Goal: Task Accomplishment & Management: Complete application form

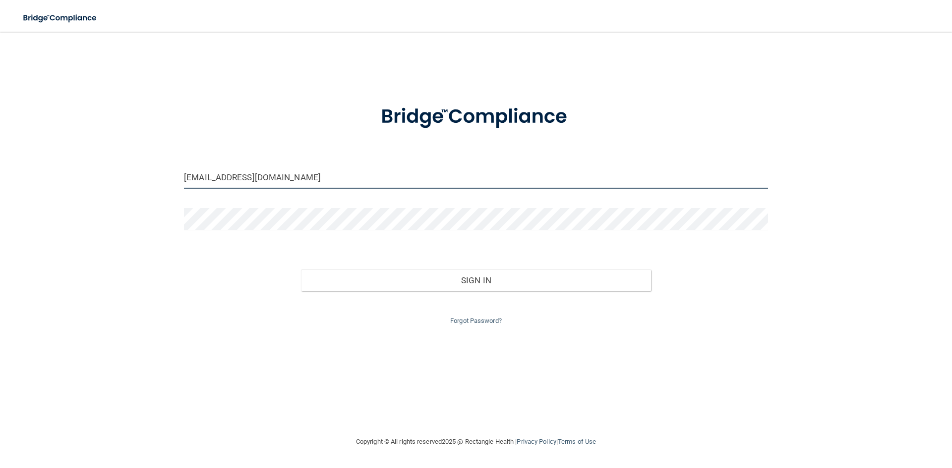
drag, startPoint x: 322, startPoint y: 182, endPoint x: -15, endPoint y: 159, distance: 338.4
click at [0, 159] on html "Toggle navigation Manage My Enterprise Manage My Location [EMAIL_ADDRESS][DOMAI…" at bounding box center [476, 234] width 952 height 468
drag, startPoint x: 365, startPoint y: 179, endPoint x: -57, endPoint y: 176, distance: 421.3
click at [0, 176] on html "Toggle navigation Manage My Enterprise Manage My Location [EMAIL_ADDRESS][DOMAI…" at bounding box center [476, 234] width 952 height 468
type input "[EMAIL_ADDRESS][DOMAIN_NAME]"
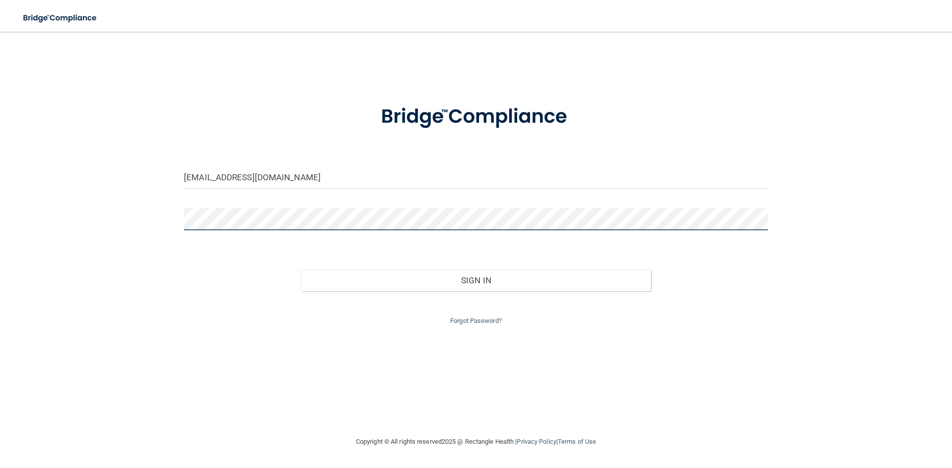
click at [301, 270] on button "Sign In" at bounding box center [476, 281] width 350 height 22
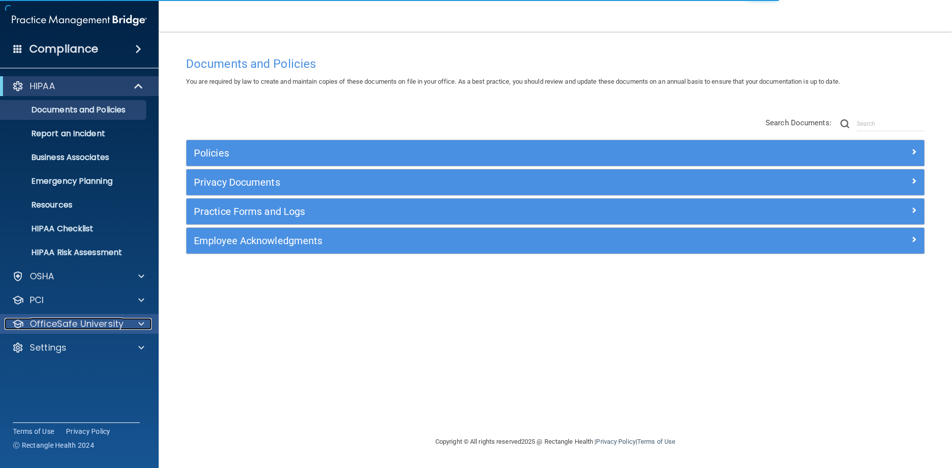
click at [58, 318] on p "OfficeSafe University" at bounding box center [77, 324] width 94 height 12
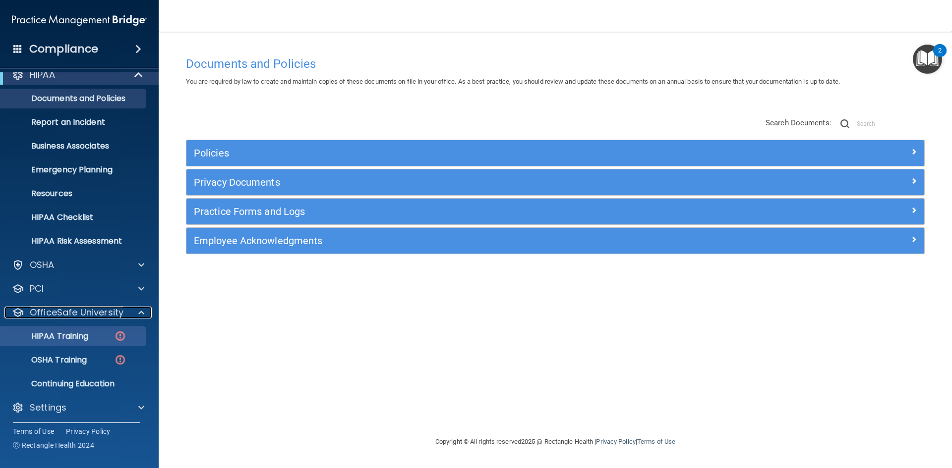
scroll to position [14, 0]
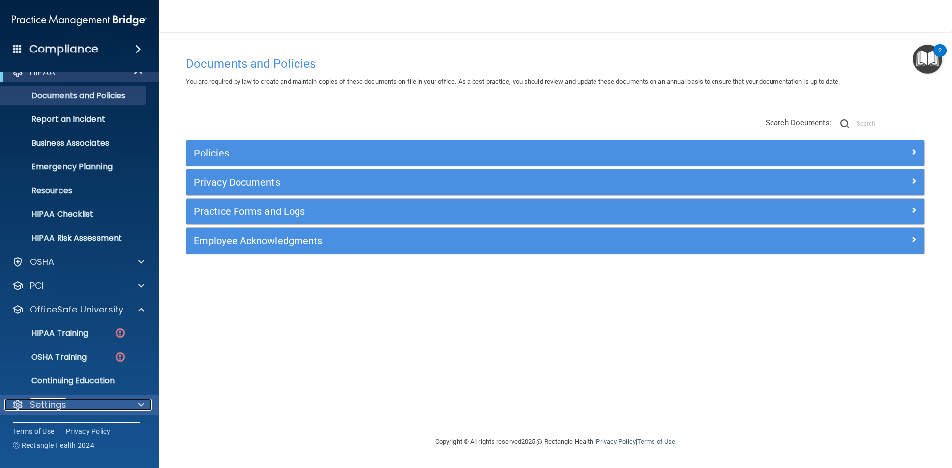
click at [60, 400] on p "Settings" at bounding box center [48, 405] width 37 height 12
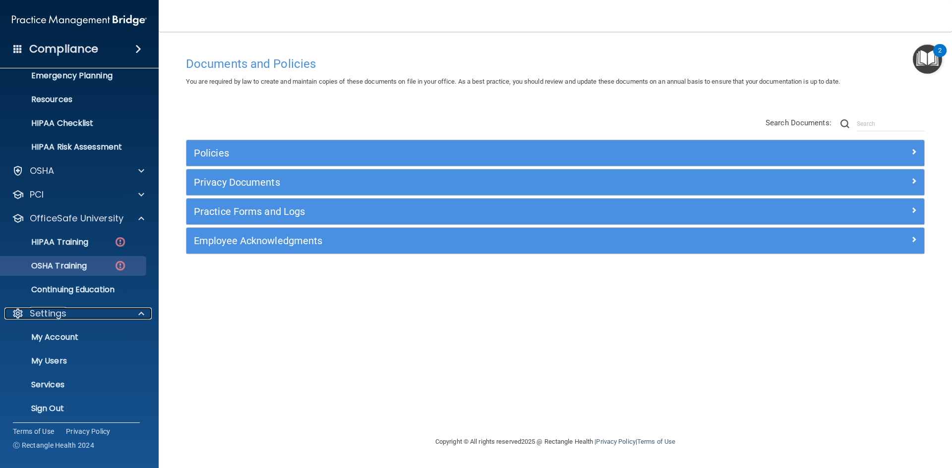
scroll to position [110, 0]
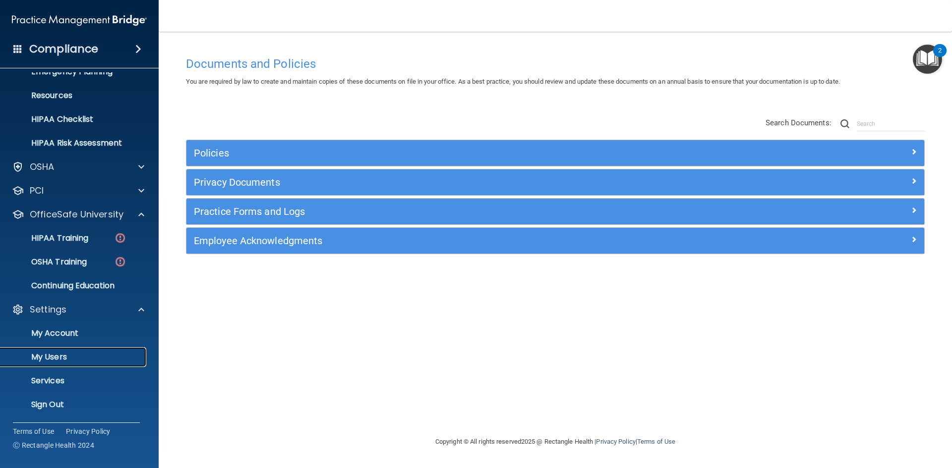
click at [66, 356] on p "My Users" at bounding box center [73, 357] width 135 height 10
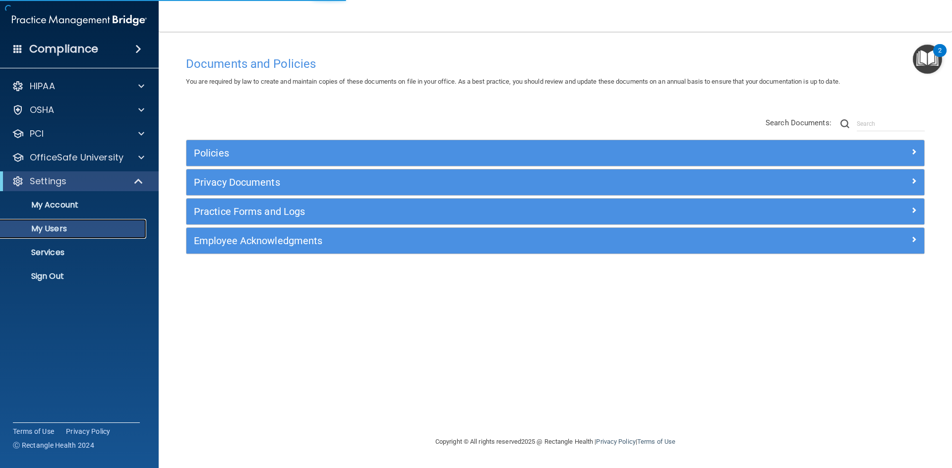
select select "20"
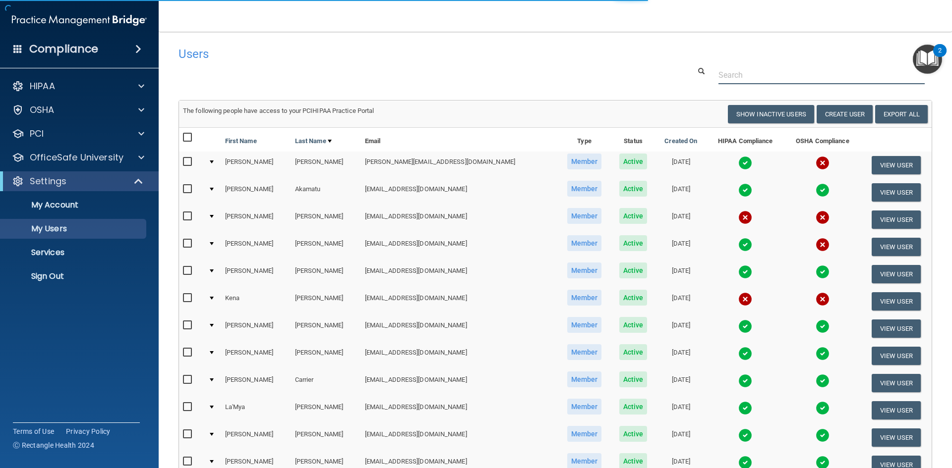
click at [761, 74] on input "text" at bounding box center [821, 75] width 206 height 18
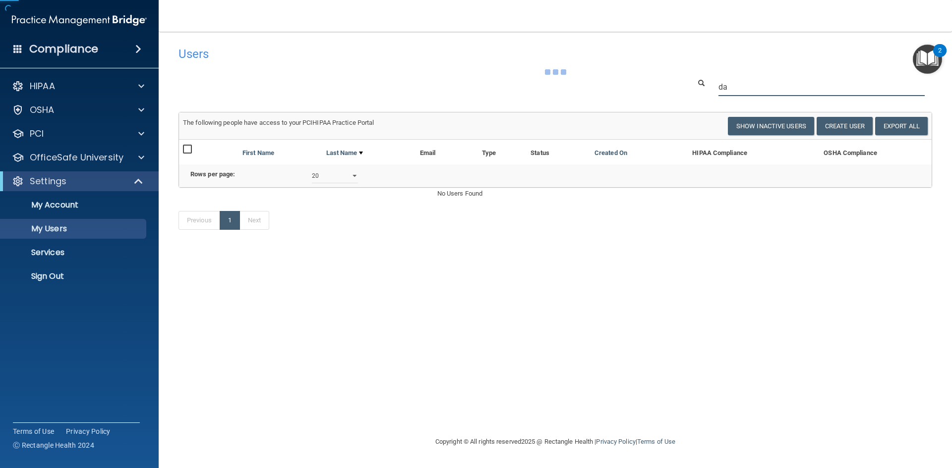
type input "d"
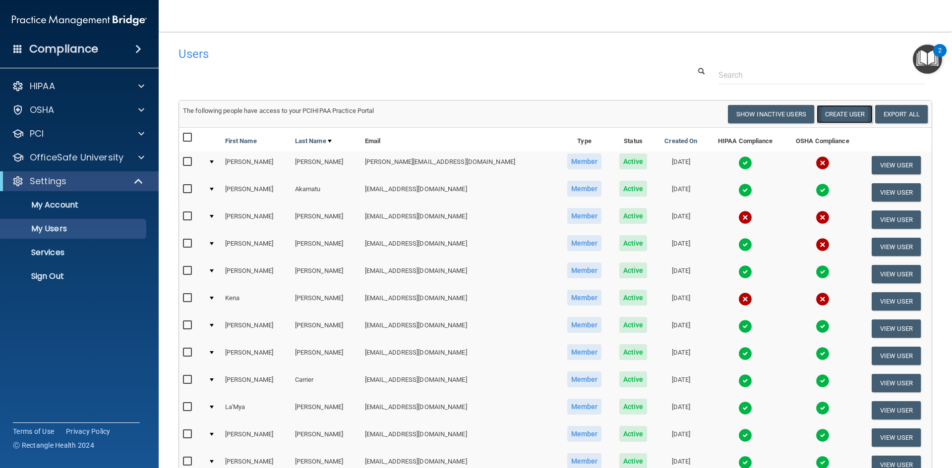
click at [820, 114] on button "Create User" at bounding box center [844, 114] width 56 height 18
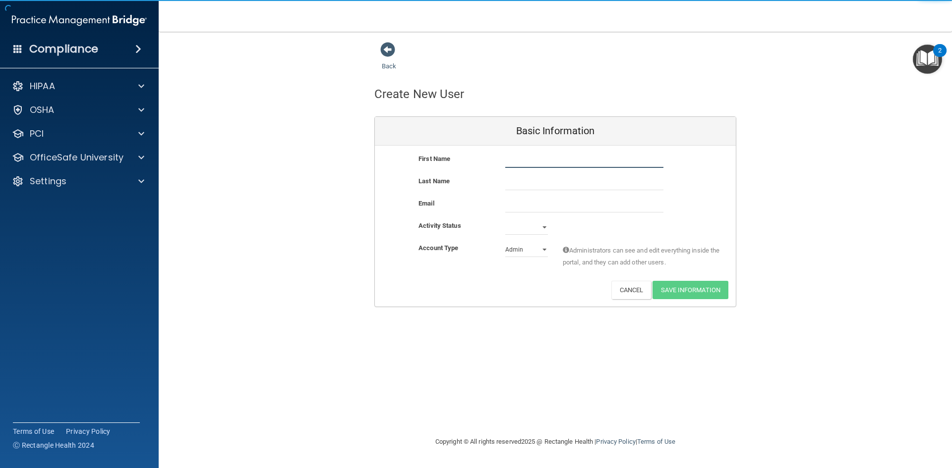
click at [530, 166] on input "text" at bounding box center [584, 160] width 158 height 15
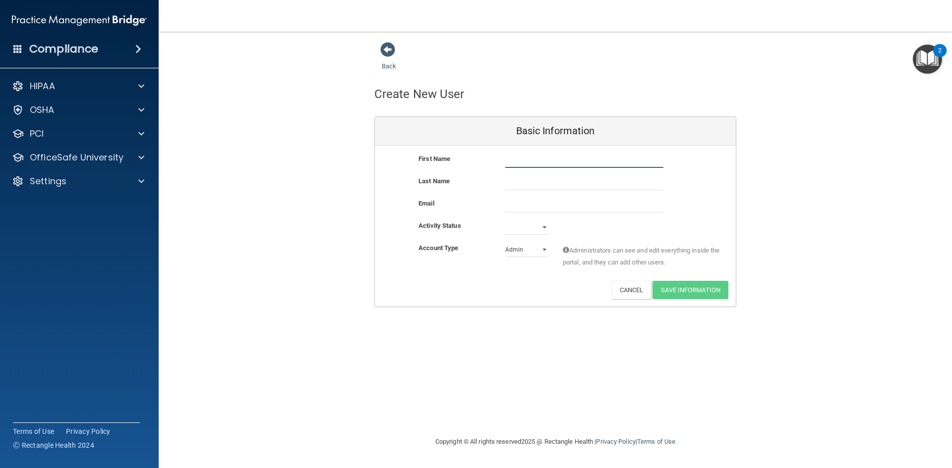
click at [521, 158] on input "text" at bounding box center [584, 160] width 158 height 15
type input "[PERSON_NAME]"
drag, startPoint x: 540, startPoint y: 197, endPoint x: 520, endPoint y: 226, distance: 35.2
drag, startPoint x: 520, startPoint y: 226, endPoint x: 521, endPoint y: 209, distance: 16.9
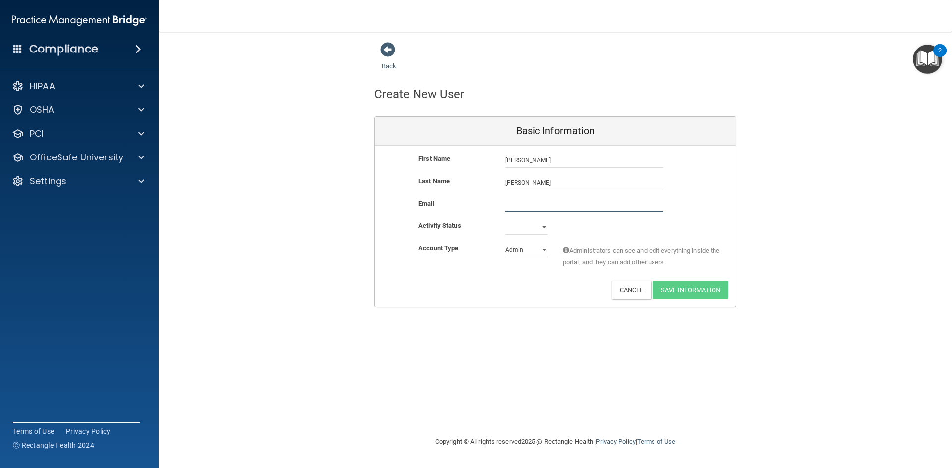
click at [521, 209] on input "email" at bounding box center [584, 205] width 158 height 15
paste input "[EMAIL_ADDRESS][DOMAIN_NAME]"
type input "[EMAIL_ADDRESS][DOMAIN_NAME]"
click at [516, 229] on select "Active Inactive" at bounding box center [526, 227] width 43 height 15
select select "active"
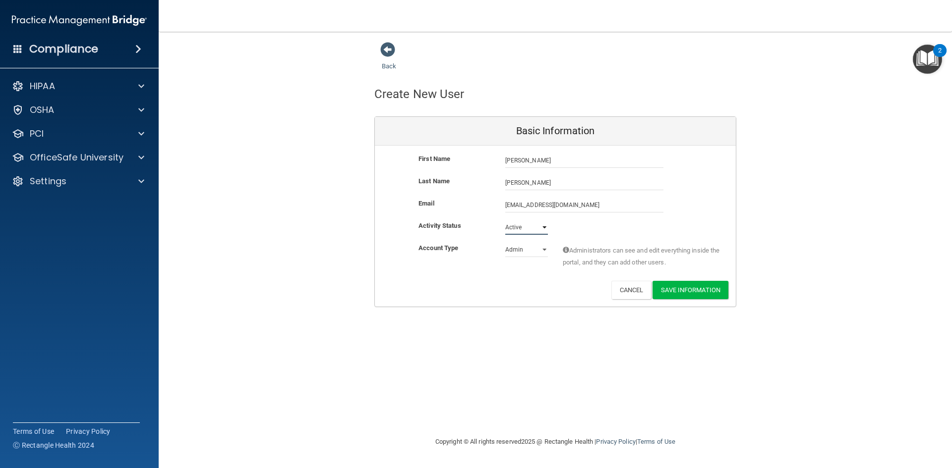
click at [505, 220] on select "Active Inactive" at bounding box center [526, 227] width 43 height 15
click at [536, 250] on select "Admin Member" at bounding box center [526, 249] width 43 height 15
select select "practice_member"
click at [505, 242] on select "Admin Member" at bounding box center [526, 249] width 43 height 15
click at [700, 287] on button "Save Information" at bounding box center [690, 290] width 76 height 18
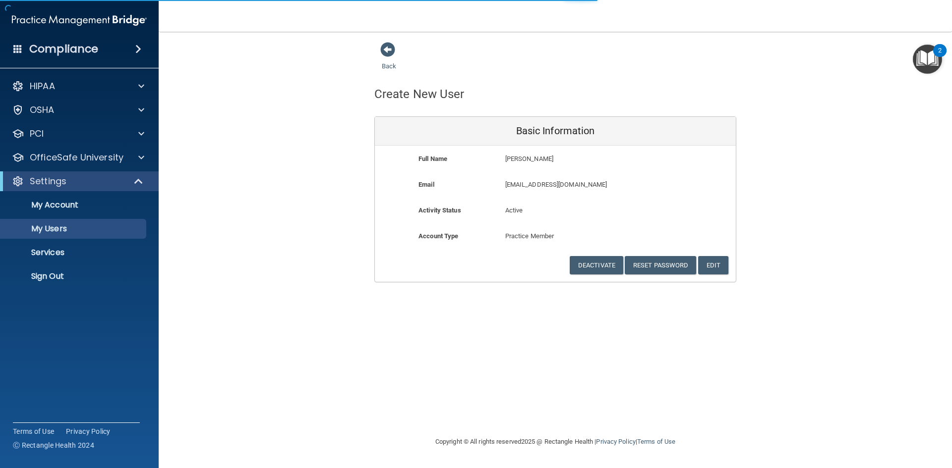
select select "20"
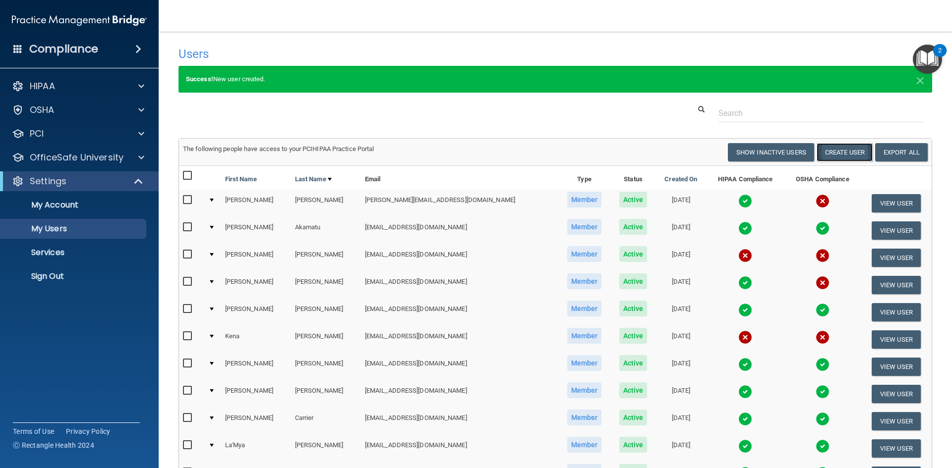
click at [840, 150] on button "Create User" at bounding box center [844, 152] width 56 height 18
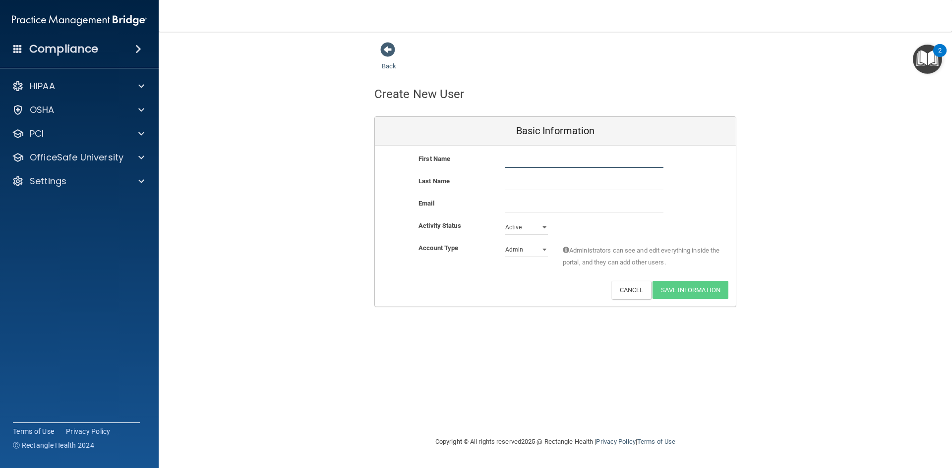
click at [515, 161] on input "text" at bounding box center [584, 160] width 158 height 15
type input "[PERSON_NAME]"
paste input "[EMAIL_ADDRESS][DOMAIN_NAME]"
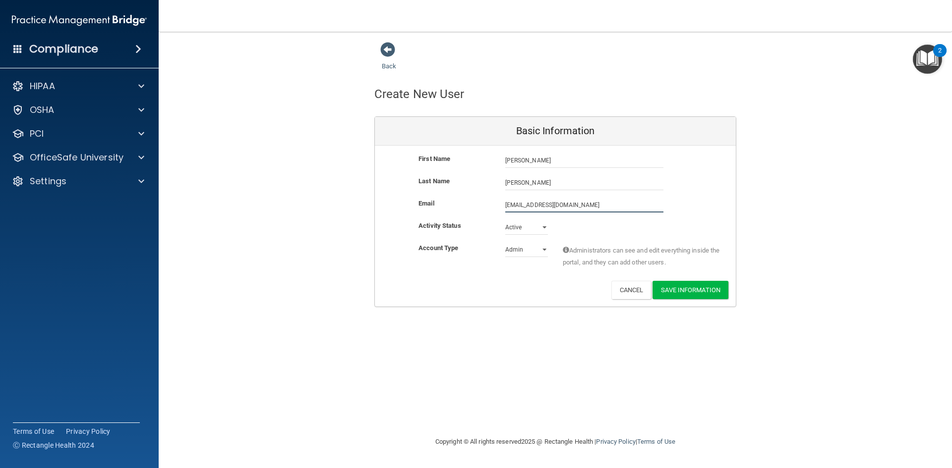
type input "[EMAIL_ADDRESS][DOMAIN_NAME]"
click at [516, 228] on select "Active Inactive" at bounding box center [526, 227] width 43 height 15
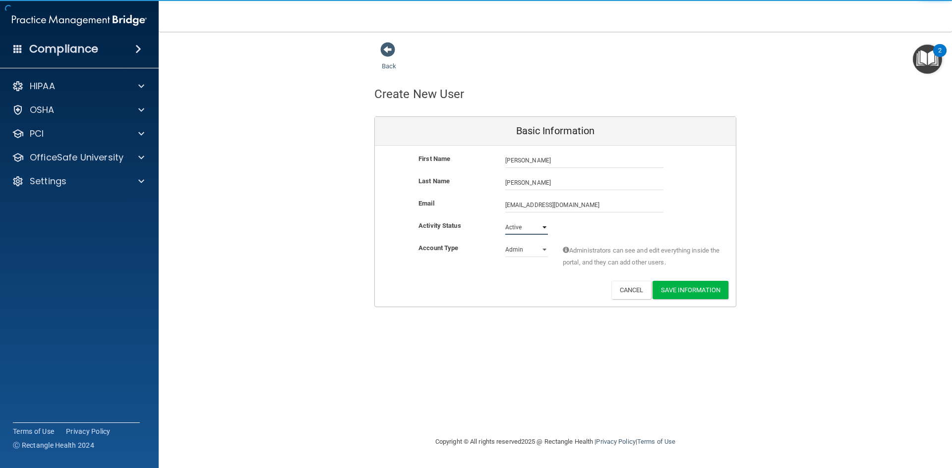
click at [516, 228] on select "Active Inactive" at bounding box center [526, 227] width 43 height 15
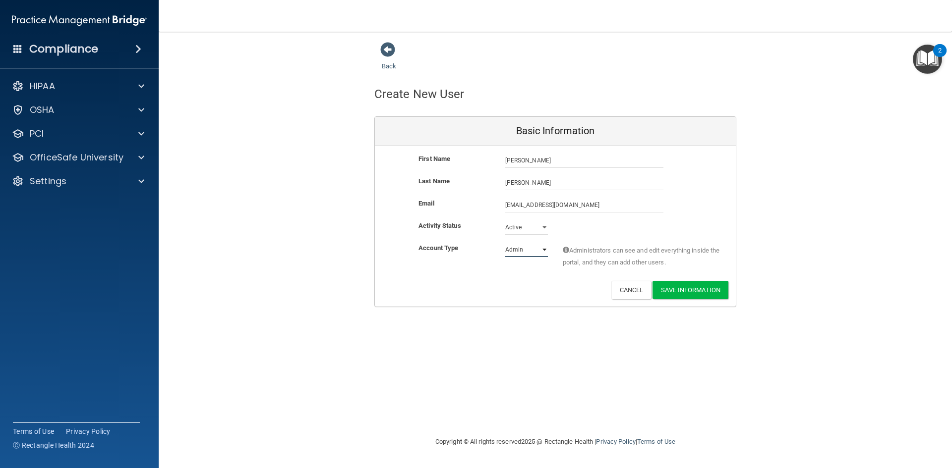
click at [519, 253] on select "Admin Member" at bounding box center [526, 249] width 43 height 15
select select "practice_member"
click at [505, 242] on select "Admin Member" at bounding box center [526, 249] width 43 height 15
click at [702, 291] on button "Save Information" at bounding box center [690, 290] width 76 height 18
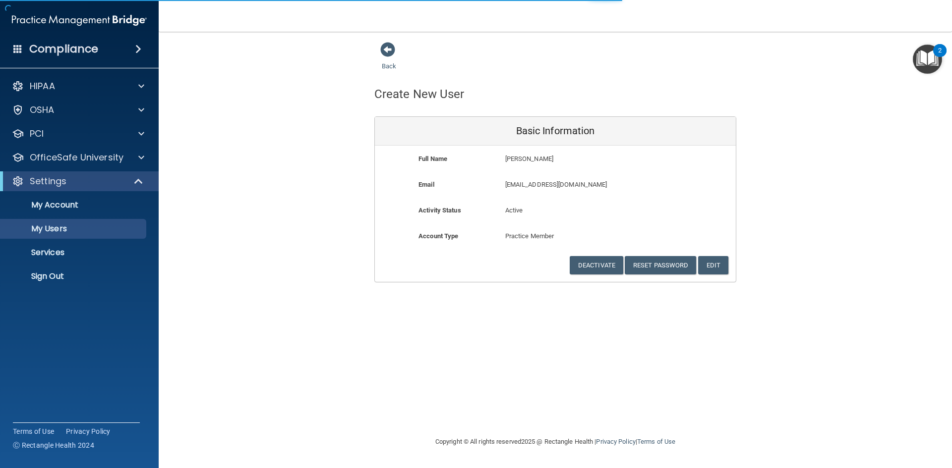
select select "20"
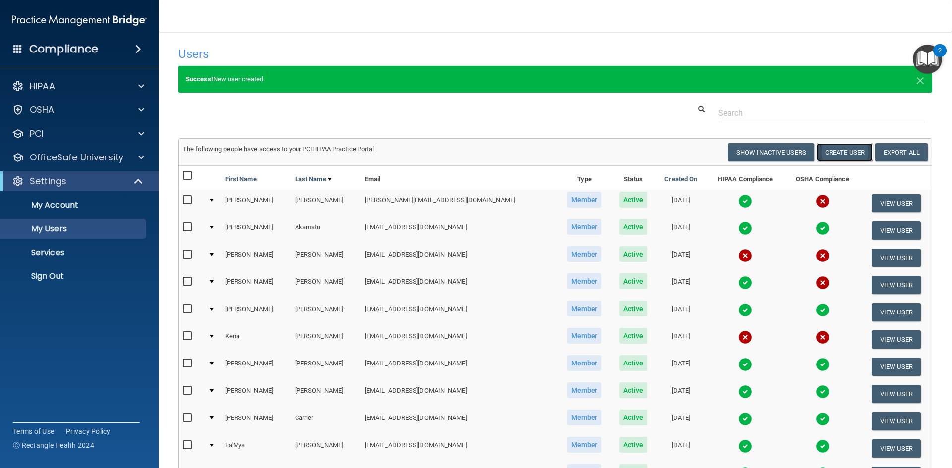
click at [845, 155] on button "Create User" at bounding box center [844, 152] width 56 height 18
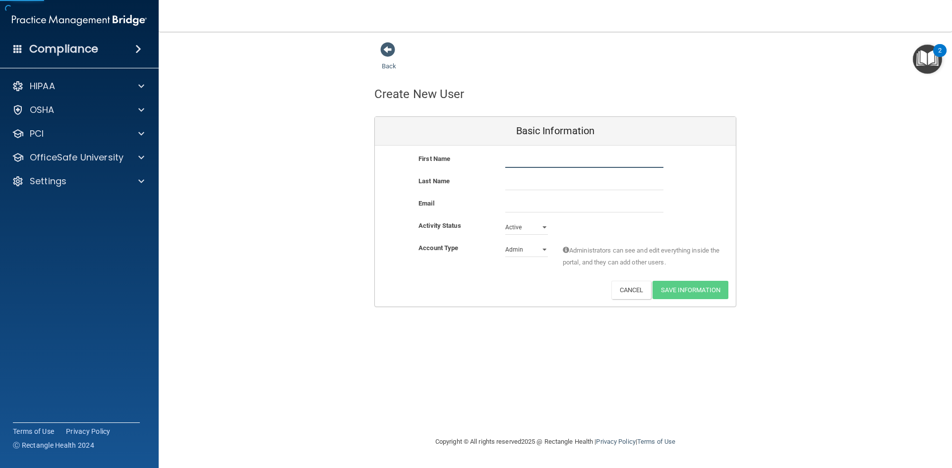
click at [528, 164] on input "text" at bounding box center [584, 160] width 158 height 15
type input "[PERSON_NAME]"
type input "Mraz"
click at [525, 207] on input "email" at bounding box center [584, 205] width 158 height 15
drag, startPoint x: 521, startPoint y: 214, endPoint x: 522, endPoint y: 206, distance: 8.0
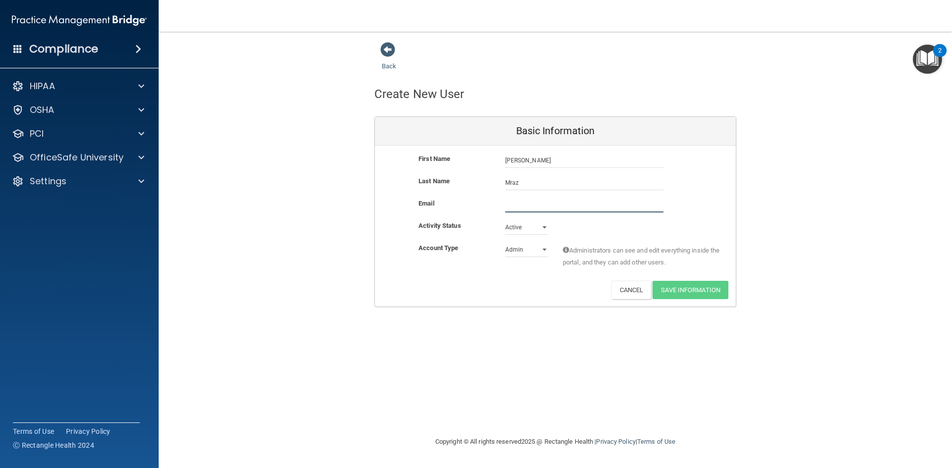
paste input "[EMAIL_ADDRESS][DOMAIN_NAME]"
type input "[EMAIL_ADDRESS][DOMAIN_NAME]"
click at [536, 251] on select "Admin Member" at bounding box center [526, 249] width 43 height 15
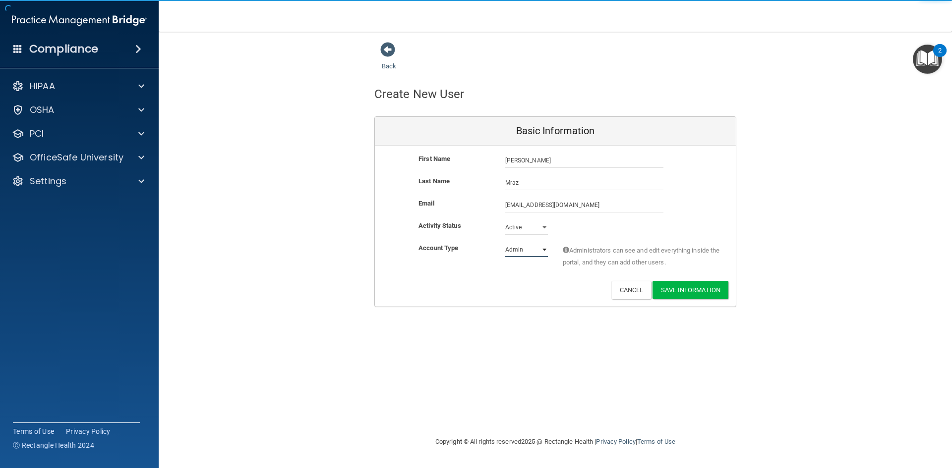
select select "practice_member"
click at [505, 242] on select "Admin Member" at bounding box center [526, 249] width 43 height 15
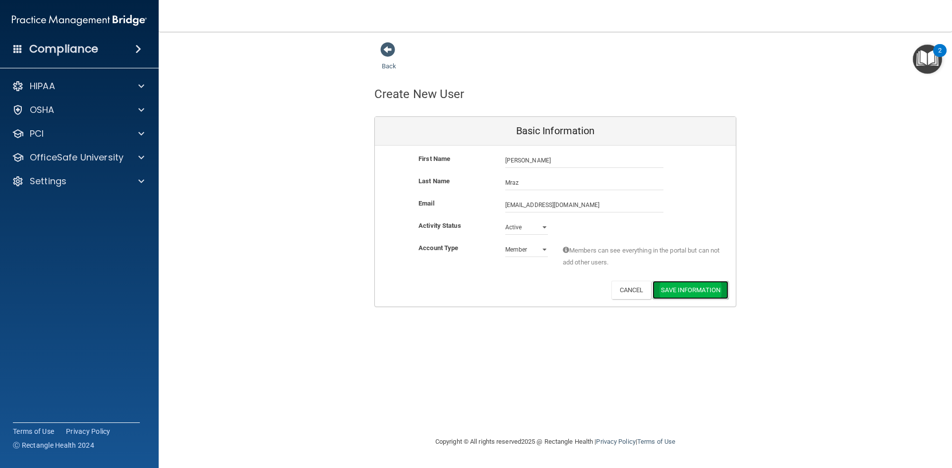
click at [698, 293] on button "Save Information" at bounding box center [690, 290] width 76 height 18
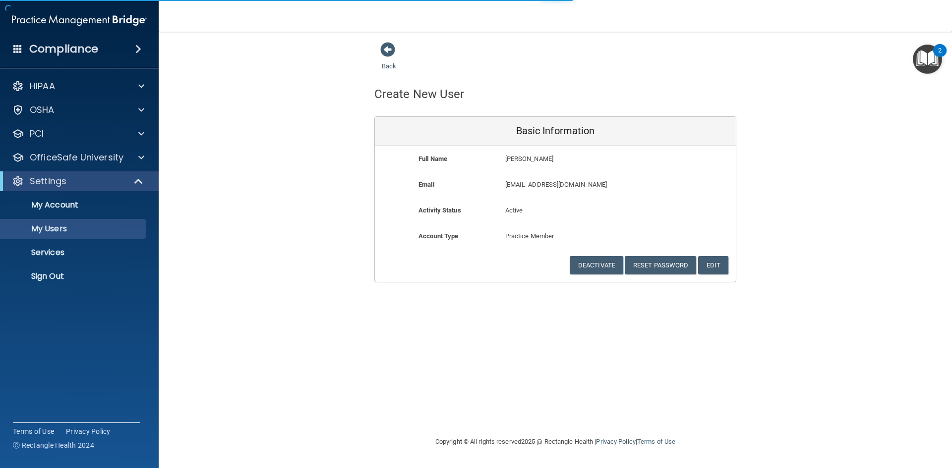
select select "20"
